Goal: Information Seeking & Learning: Learn about a topic

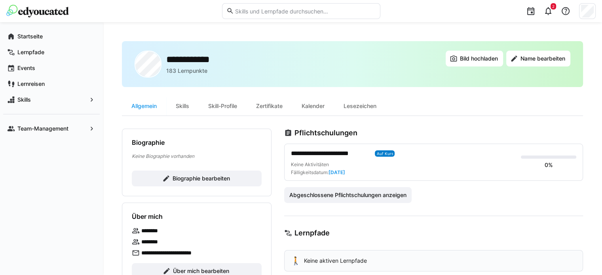
click at [335, 165] on div "Keine Aktivitäten Fälligkeitsdatum: [DATE]" at bounding box center [403, 168] width 224 height 14
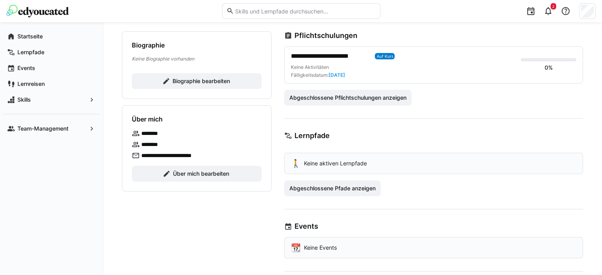
scroll to position [98, 0]
click at [374, 53] on div "**********" at bounding box center [403, 55] width 224 height 9
click at [335, 71] on span "[DATE]" at bounding box center [336, 74] width 17 height 6
click at [59, 55] on span "Lernpfade" at bounding box center [56, 52] width 80 height 8
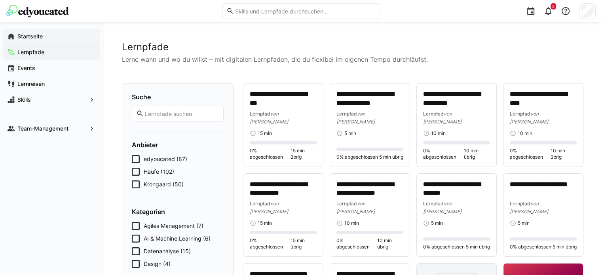
click at [0, 0] on app-navigation-label "Startseite" at bounding box center [0, 0] width 0 height 0
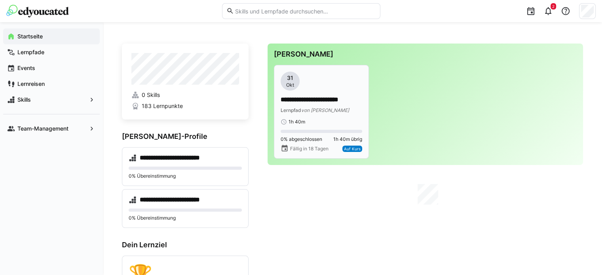
click at [329, 112] on span "von [PERSON_NAME]" at bounding box center [325, 110] width 48 height 6
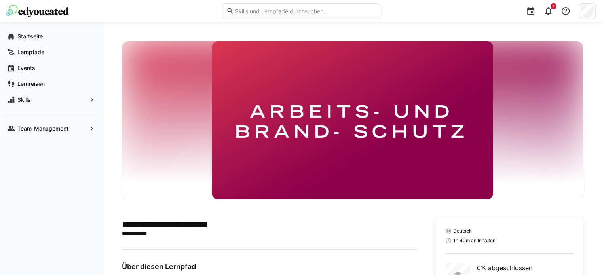
scroll to position [67, 0]
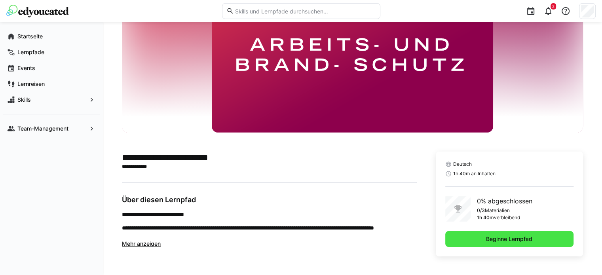
click at [508, 240] on span "Beginne Lernpfad" at bounding box center [509, 239] width 49 height 8
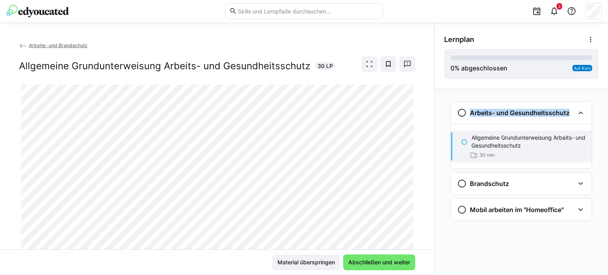
drag, startPoint x: 606, startPoint y: 80, endPoint x: 608, endPoint y: 123, distance: 42.4
click at [608, 123] on div "Lernplan 0 % abgeschlossen Auf Kurs Arbeits- und Gesundheitsschutz Allgemeine G…" at bounding box center [521, 148] width 174 height 253
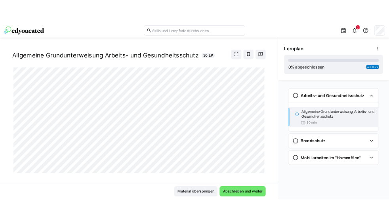
scroll to position [25, 0]
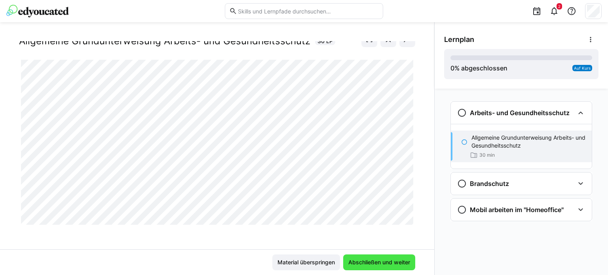
click at [390, 258] on span "Abschließen und weiter" at bounding box center [379, 262] width 72 height 16
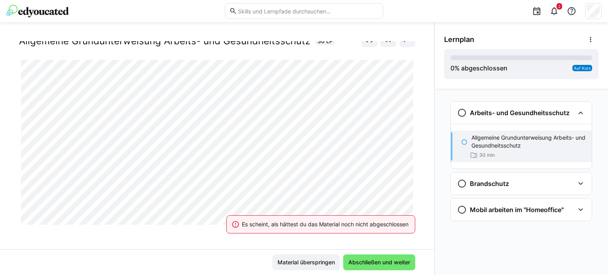
drag, startPoint x: 409, startPoint y: 208, endPoint x: 413, endPoint y: 240, distance: 32.3
click at [413, 240] on div "Es scheint, als hättest du das Material noch nicht abgeschlossen" at bounding box center [321, 224] width 208 height 35
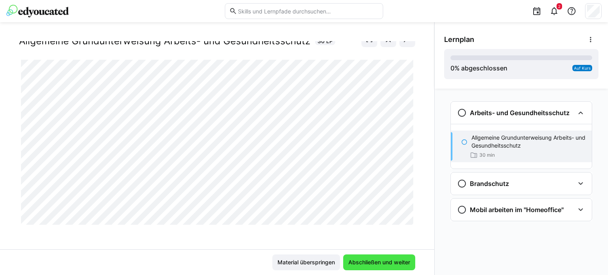
click at [383, 268] on span "Abschließen und weiter" at bounding box center [379, 262] width 72 height 16
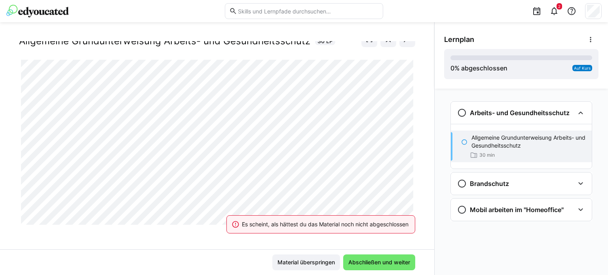
click at [386, 254] on span "Abschließen und weiter" at bounding box center [379, 262] width 72 height 16
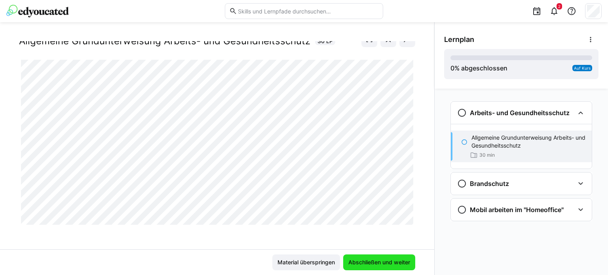
click at [379, 259] on span "Abschließen und weiter" at bounding box center [379, 262] width 64 height 8
drag, startPoint x: 413, startPoint y: 140, endPoint x: 412, endPoint y: 155, distance: 14.7
click at [412, 155] on div "Arbeits- und Brandschutz Allgemeine Grundunterweisung Arbeits- und Gesundheitss…" at bounding box center [217, 145] width 434 height 208
drag, startPoint x: 413, startPoint y: 192, endPoint x: 412, endPoint y: 206, distance: 14.3
click at [412, 206] on div "Arbeits- und Brandschutz Allgemeine Grundunterweisung Arbeits- und Gesundheitss…" at bounding box center [217, 145] width 434 height 208
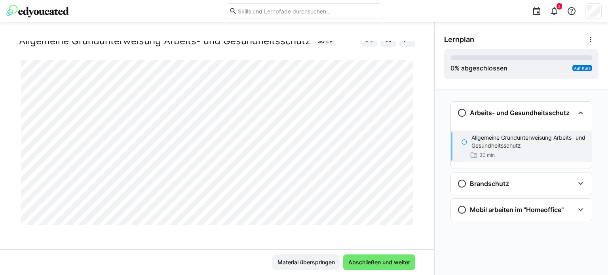
drag, startPoint x: 407, startPoint y: 207, endPoint x: 412, endPoint y: 223, distance: 16.4
click at [412, 223] on div at bounding box center [415, 215] width 19 height 17
drag, startPoint x: 409, startPoint y: 208, endPoint x: 410, endPoint y: 220, distance: 11.9
click at [410, 220] on div at bounding box center [415, 215] width 19 height 17
drag, startPoint x: 410, startPoint y: 210, endPoint x: 412, endPoint y: 219, distance: 9.3
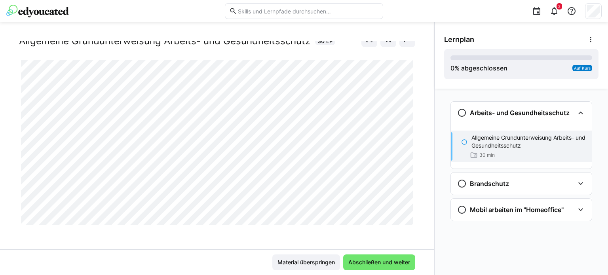
click at [412, 219] on div at bounding box center [415, 215] width 19 height 17
click at [410, 220] on div at bounding box center [415, 215] width 19 height 17
drag, startPoint x: 410, startPoint y: 207, endPoint x: 412, endPoint y: 226, distance: 19.5
click at [412, 226] on app-classroom-main-layout "Arbeits- und Brandschutz Allgemeine Grundunterweisung Arbeits- und Gesundheitss…" at bounding box center [217, 158] width 434 height 234
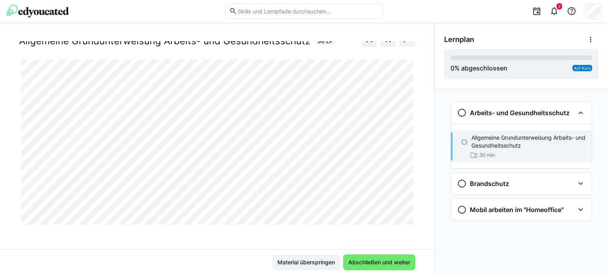
drag, startPoint x: 415, startPoint y: 201, endPoint x: 413, endPoint y: 196, distance: 4.6
